Goal: Transaction & Acquisition: Purchase product/service

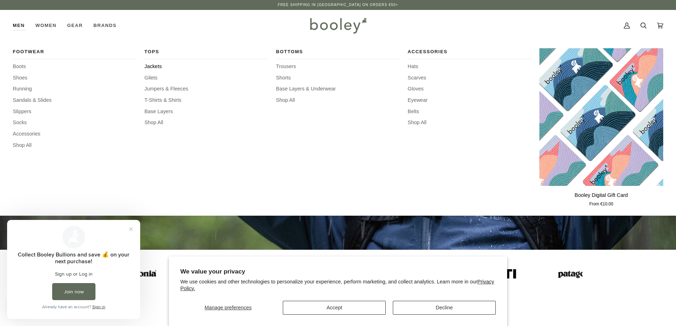
click at [159, 67] on span "Jackets" at bounding box center [206, 67] width 124 height 8
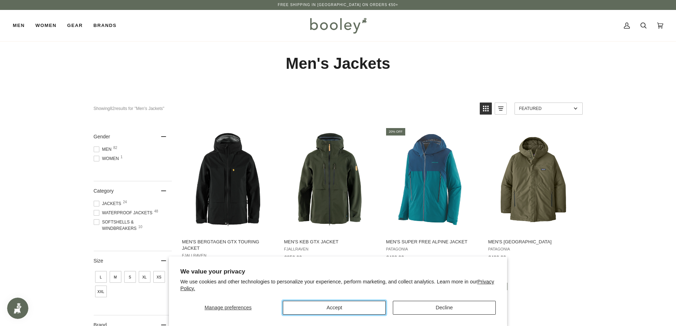
click at [319, 311] on button "Accept" at bounding box center [334, 308] width 103 height 14
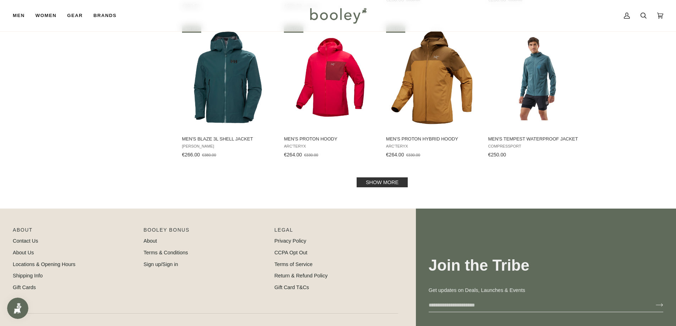
scroll to position [639, 0]
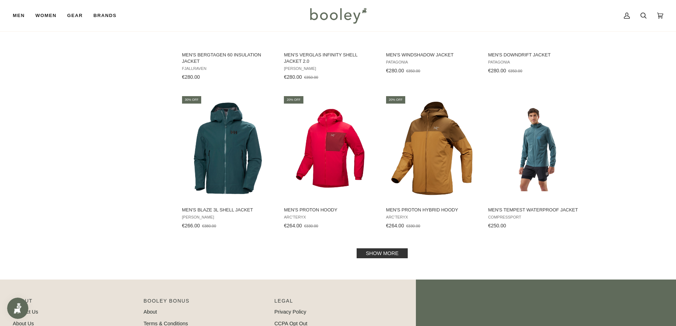
click at [391, 252] on link "Show more" at bounding box center [382, 253] width 51 height 10
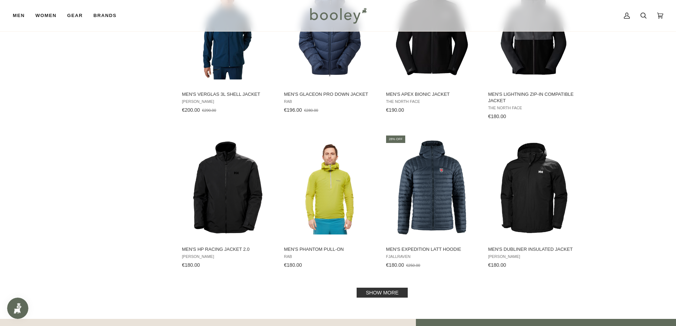
scroll to position [1419, 0]
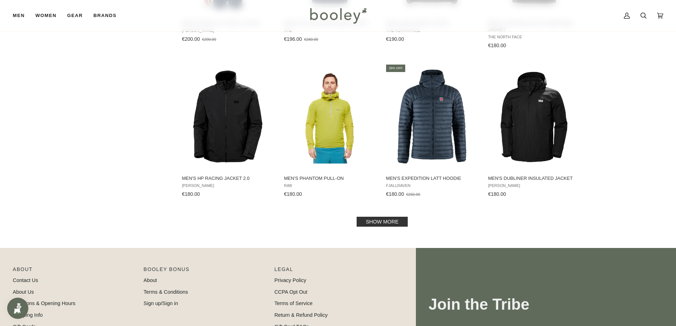
click at [385, 224] on link "Show more" at bounding box center [382, 222] width 51 height 10
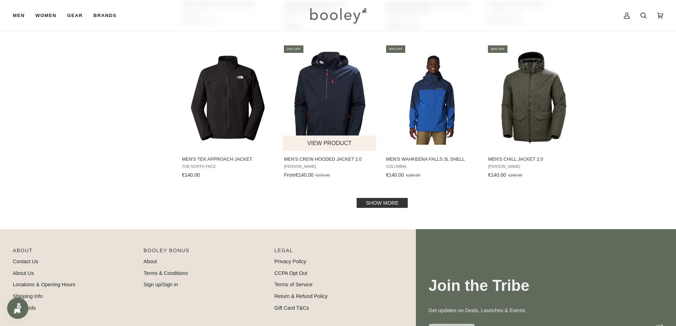
scroll to position [2129, 0]
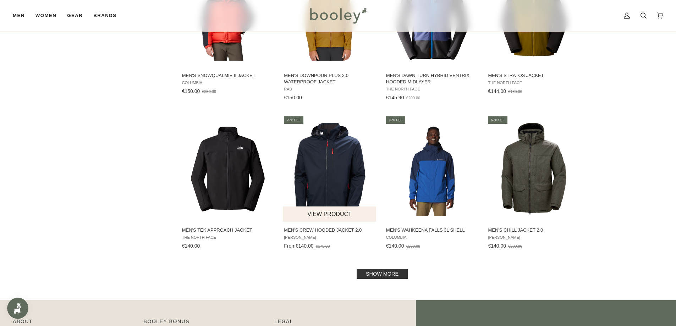
click at [339, 180] on img "Men's Crew Hooded Jacket 2.0" at bounding box center [330, 169] width 94 height 94
click at [390, 272] on link "Show more" at bounding box center [382, 274] width 51 height 10
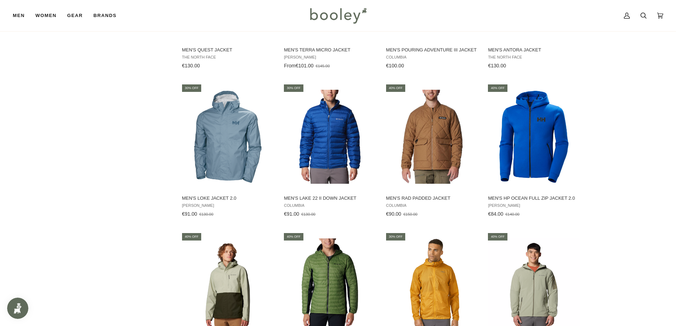
scroll to position [2909, 0]
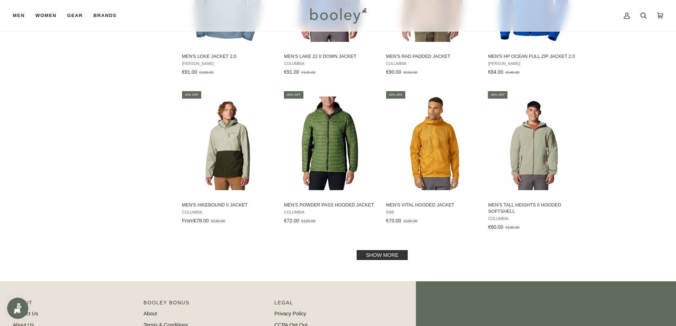
click at [381, 256] on link "Show more" at bounding box center [382, 255] width 51 height 10
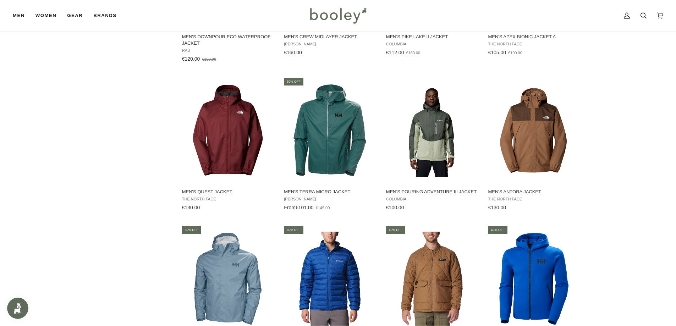
scroll to position [2554, 0]
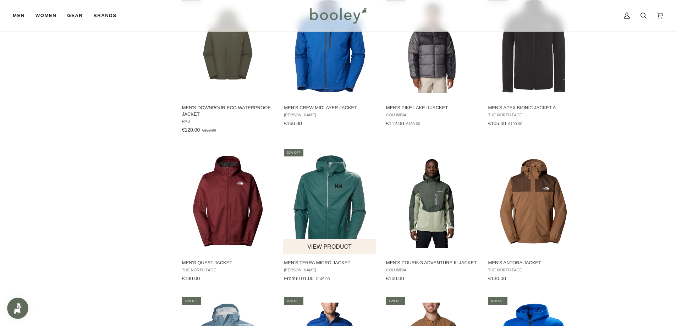
click at [341, 248] on button "View product" at bounding box center [329, 246] width 93 height 15
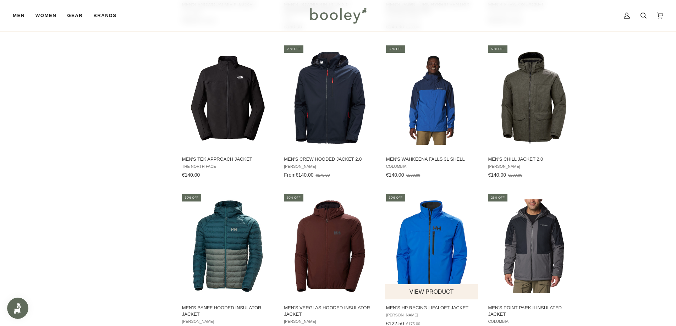
scroll to position [2270, 0]
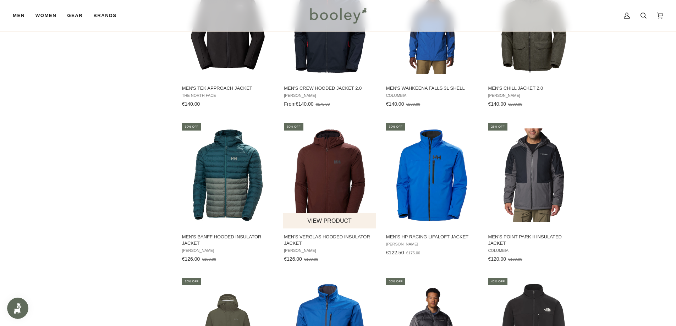
click at [339, 183] on img "Men's Verglas Hooded Insulator Jacket" at bounding box center [330, 175] width 94 height 94
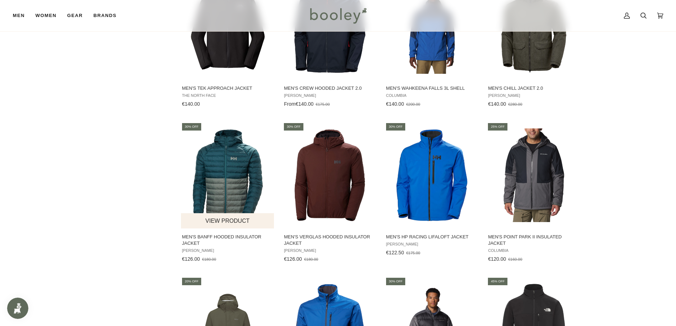
click at [220, 169] on img "Men's Banff Hooded Insulator Jacket" at bounding box center [228, 175] width 94 height 94
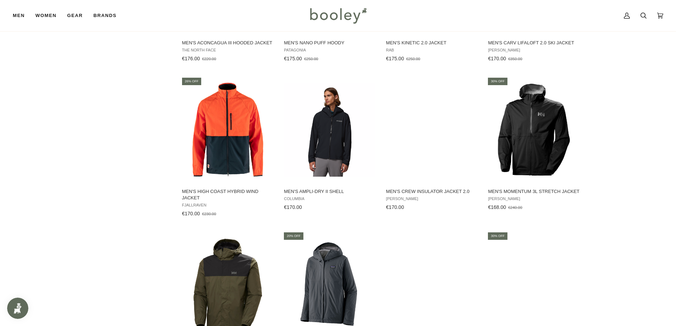
scroll to position [1632, 0]
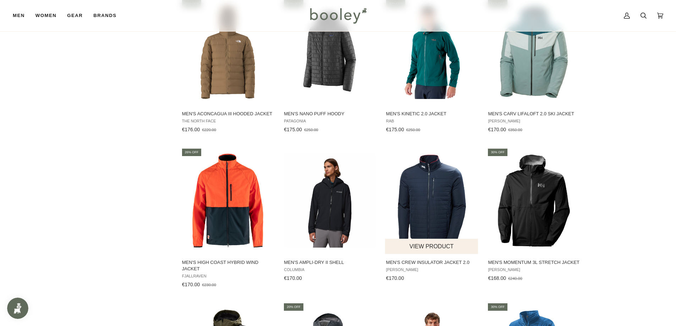
click at [419, 210] on img "Men's Crew Insulator Jacket 2.0" at bounding box center [432, 201] width 94 height 94
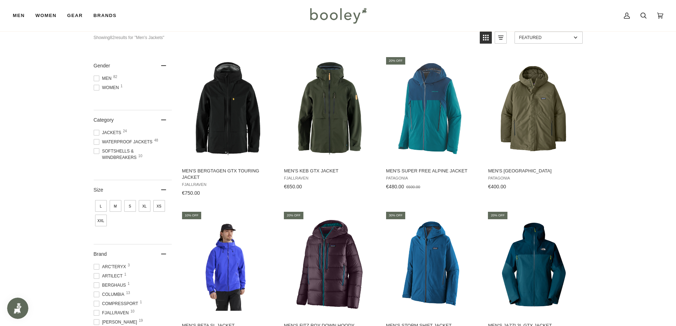
scroll to position [0, 0]
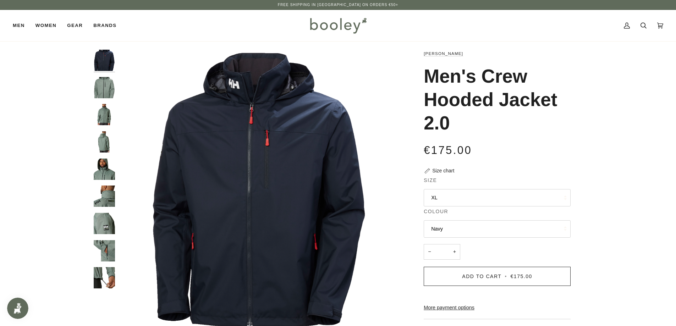
click at [558, 200] on button "XL" at bounding box center [497, 197] width 147 height 17
click at [548, 153] on div "€175.00 Sale • Save" at bounding box center [497, 150] width 147 height 16
click at [495, 234] on button "Navy" at bounding box center [497, 228] width 147 height 17
click at [550, 121] on h1 "Men's Crew Hooded Jacket 2.0" at bounding box center [495, 100] width 142 height 70
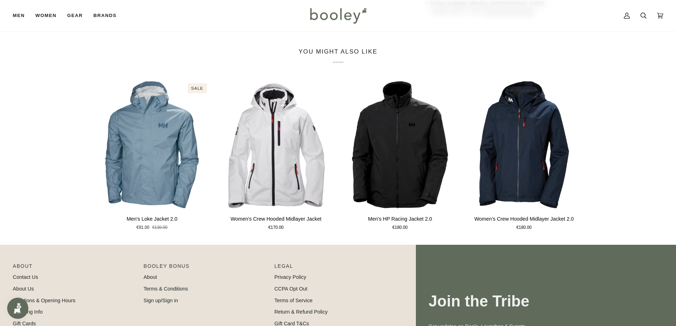
scroll to position [213, 0]
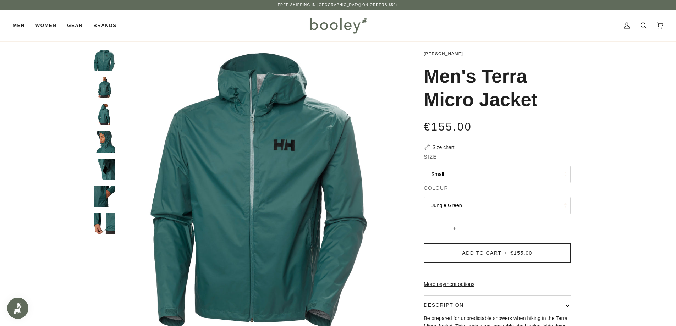
click at [102, 143] on img "Helly Hansen Men's Loke Terra Jacket - Booley Galway" at bounding box center [104, 141] width 21 height 21
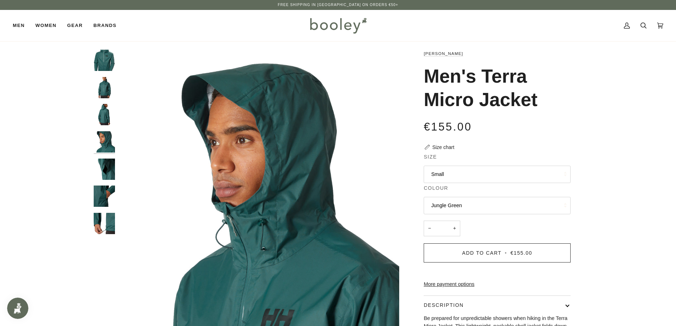
click at [101, 92] on img "Helly Hansen Men's Loke Terra Jacket - Booley Galway" at bounding box center [104, 87] width 21 height 21
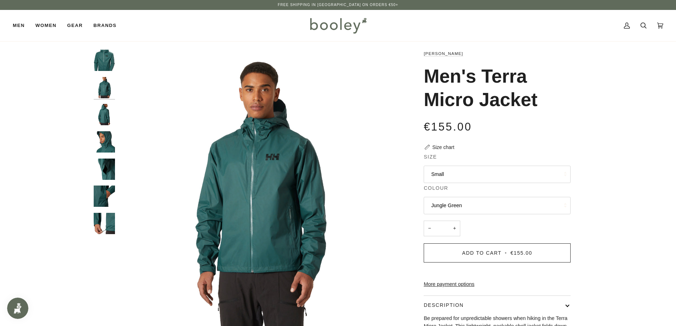
click at [488, 206] on button "Jungle Green" at bounding box center [497, 205] width 147 height 17
click at [480, 179] on button "Small" at bounding box center [497, 174] width 147 height 17
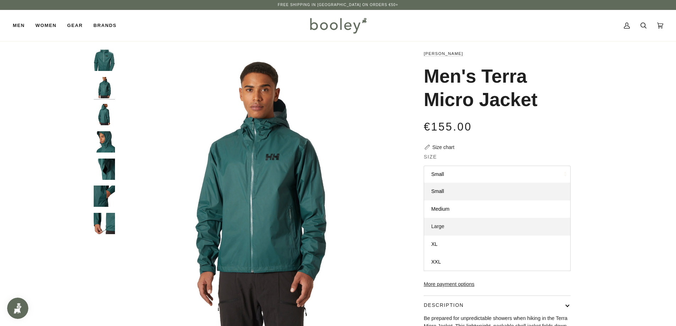
click at [446, 228] on link "Large" at bounding box center [497, 227] width 146 height 18
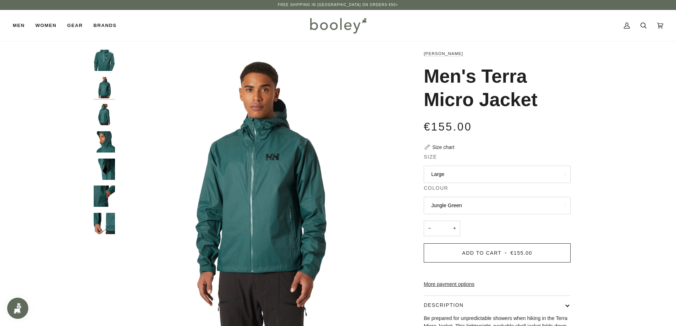
click at [107, 121] on img "Helly Hansen Men's Loke Terra Jacket - Booley Galway" at bounding box center [104, 114] width 21 height 21
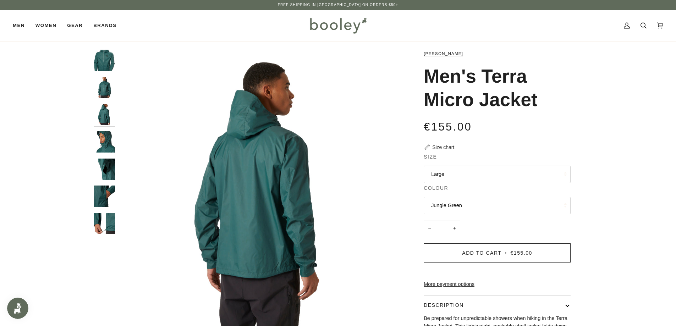
click at [105, 149] on img "Helly Hansen Men's Loke Terra Jacket - Booley Galway" at bounding box center [104, 141] width 21 height 21
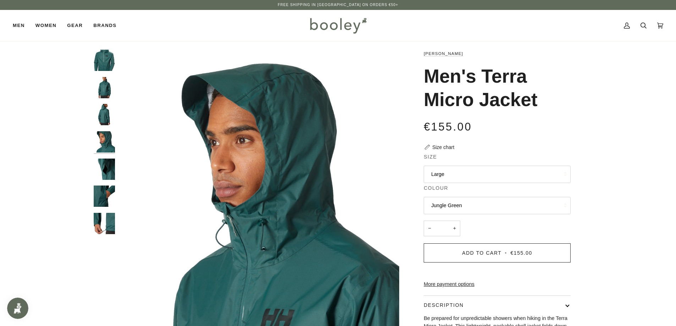
click at [105, 159] on img "Helly Hansen Men's Loke Terra Jacket - Booley Galway" at bounding box center [104, 169] width 21 height 21
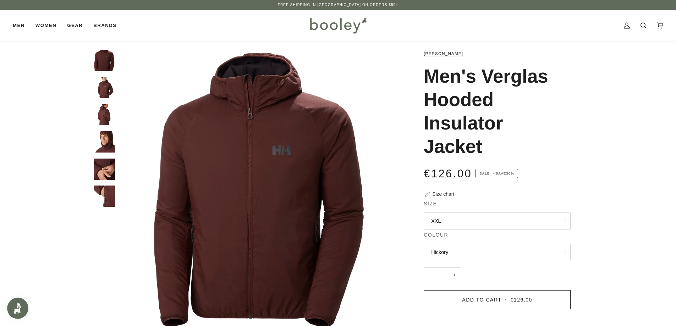
click at [106, 117] on img "Helly Hansen Men's Verglas Hooded Insulator Jacket Hickory - Booley Galway" at bounding box center [104, 114] width 21 height 21
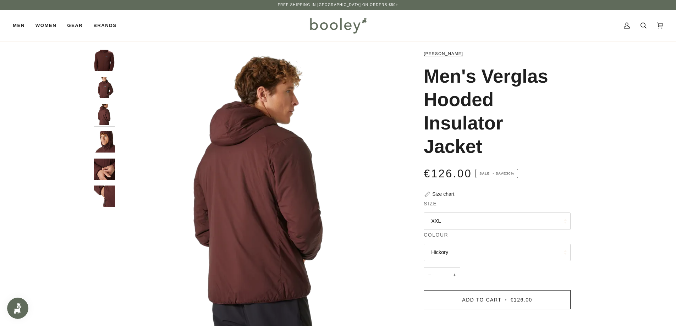
click at [108, 93] on img "Helly Hansen Men's Verglas Hooded Insulator Jacket Hickory - Booley Galway" at bounding box center [104, 87] width 21 height 21
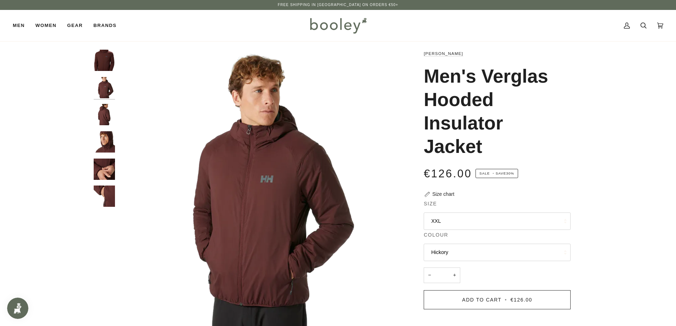
click at [547, 221] on button "XXL" at bounding box center [497, 221] width 147 height 17
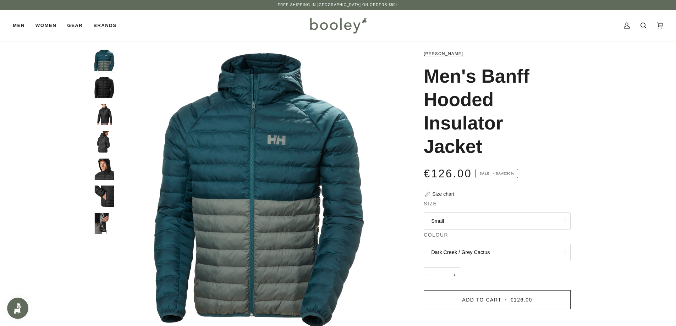
click at [107, 114] on img "Men's Banff Hooded Insulator Jacket" at bounding box center [104, 114] width 21 height 21
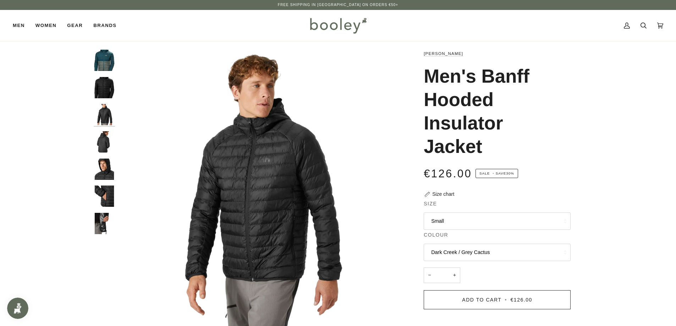
click at [111, 82] on img "Men's Banff Hooded Insulator Jacket" at bounding box center [104, 87] width 21 height 21
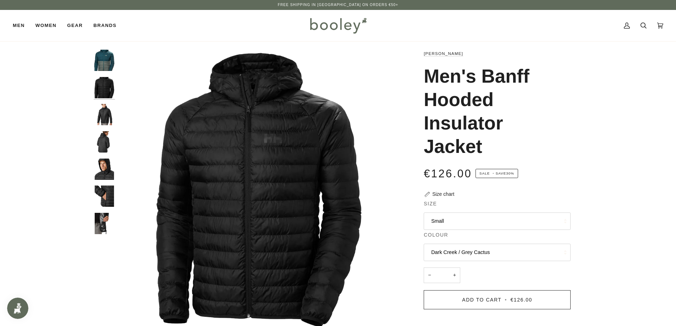
click at [459, 226] on button "Small" at bounding box center [497, 221] width 147 height 17
